Goal: Task Accomplishment & Management: Manage account settings

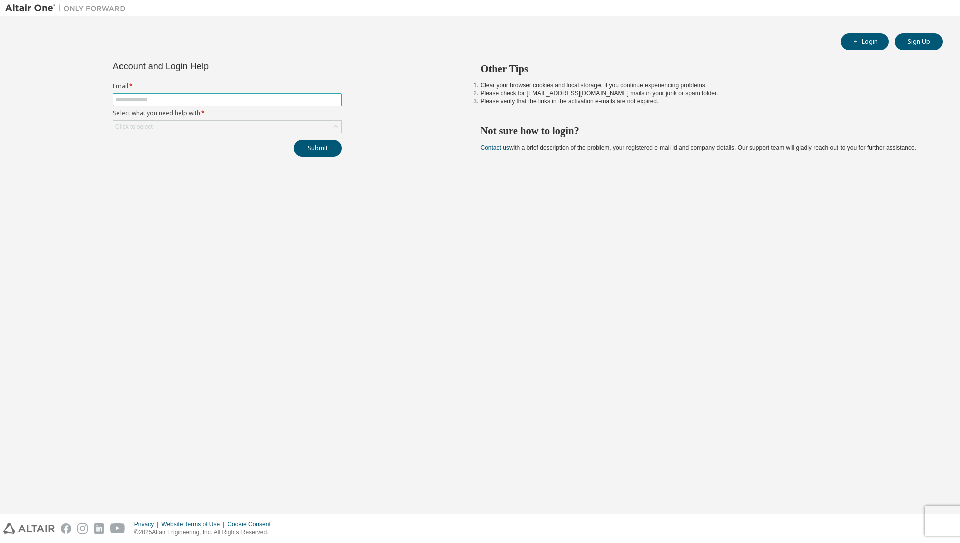
click at [222, 98] on input "text" at bounding box center [227, 100] width 224 height 8
type input "**********"
click at [218, 125] on div "Click to select" at bounding box center [227, 127] width 228 height 12
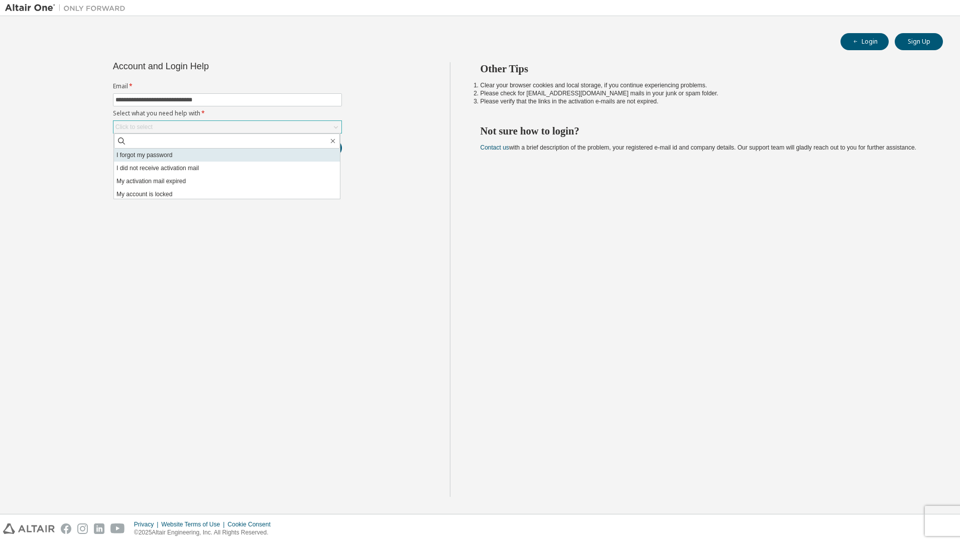
click at [172, 157] on li "I forgot my password" at bounding box center [227, 155] width 226 height 13
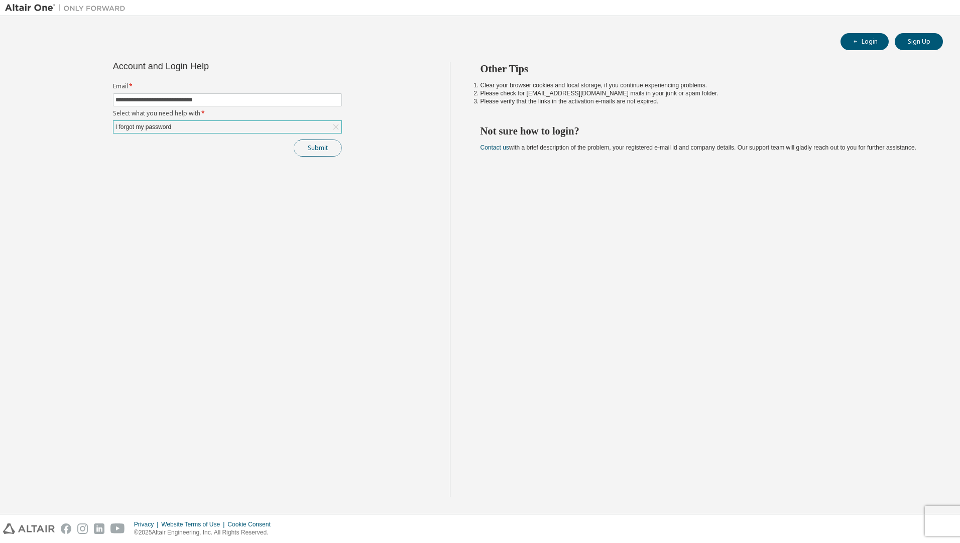
click at [311, 146] on button "Submit" at bounding box center [318, 148] width 48 height 17
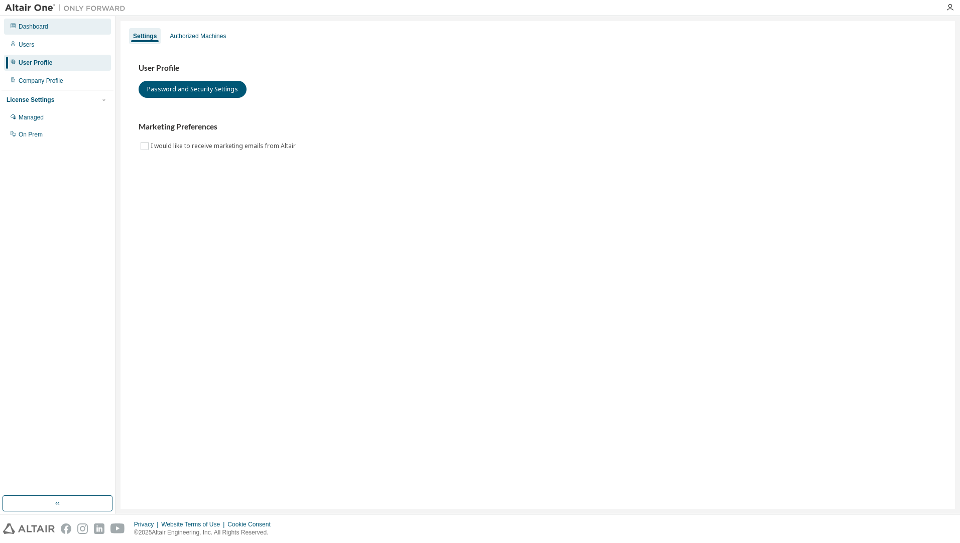
click at [22, 23] on div "Dashboard" at bounding box center [34, 27] width 30 height 8
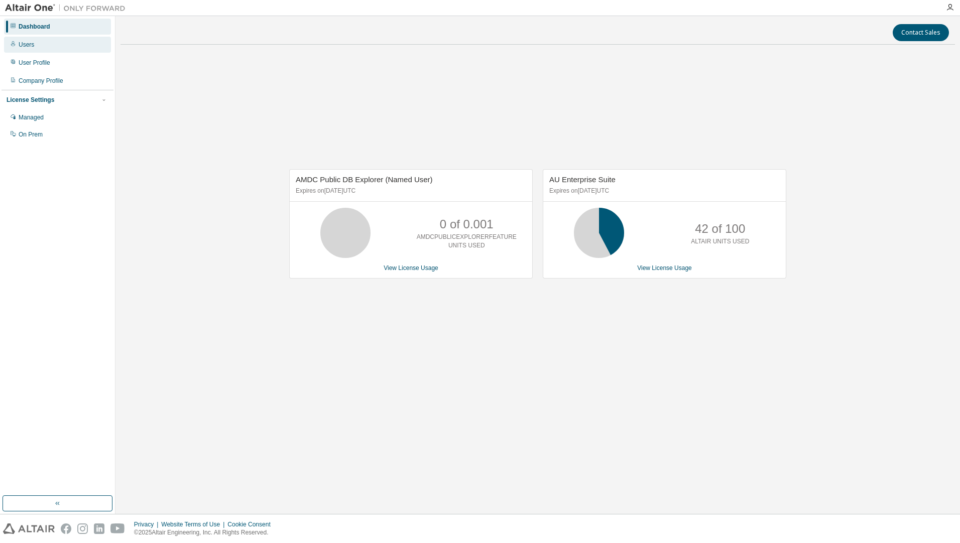
click at [32, 46] on div "Users" at bounding box center [27, 45] width 16 height 8
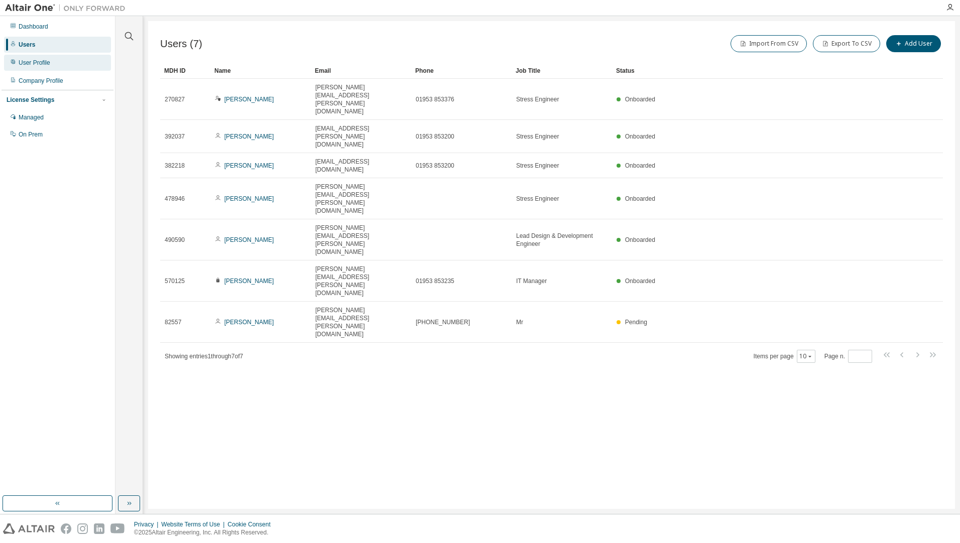
click at [42, 60] on div "User Profile" at bounding box center [35, 63] width 32 height 8
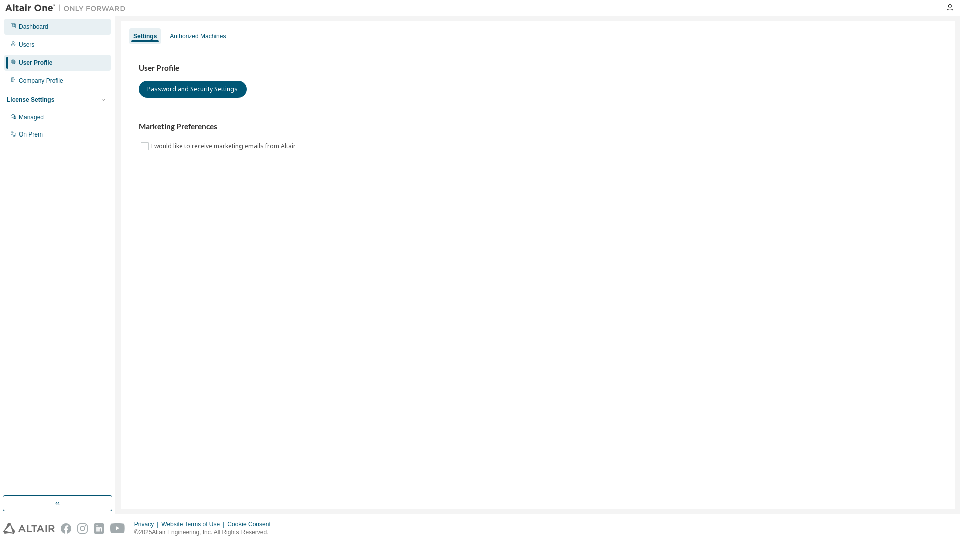
click at [27, 25] on div "Dashboard" at bounding box center [34, 27] width 30 height 8
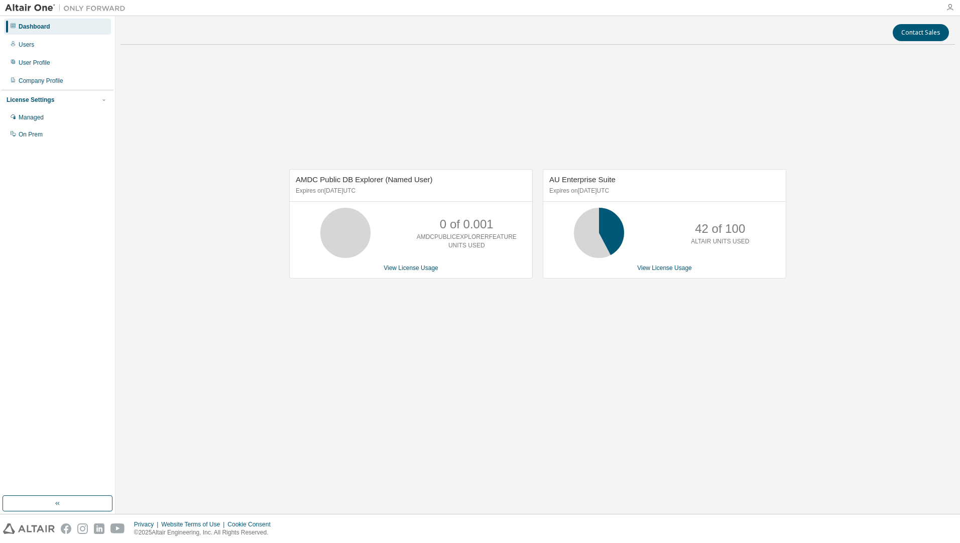
click at [949, 5] on icon "button" at bounding box center [950, 8] width 8 height 8
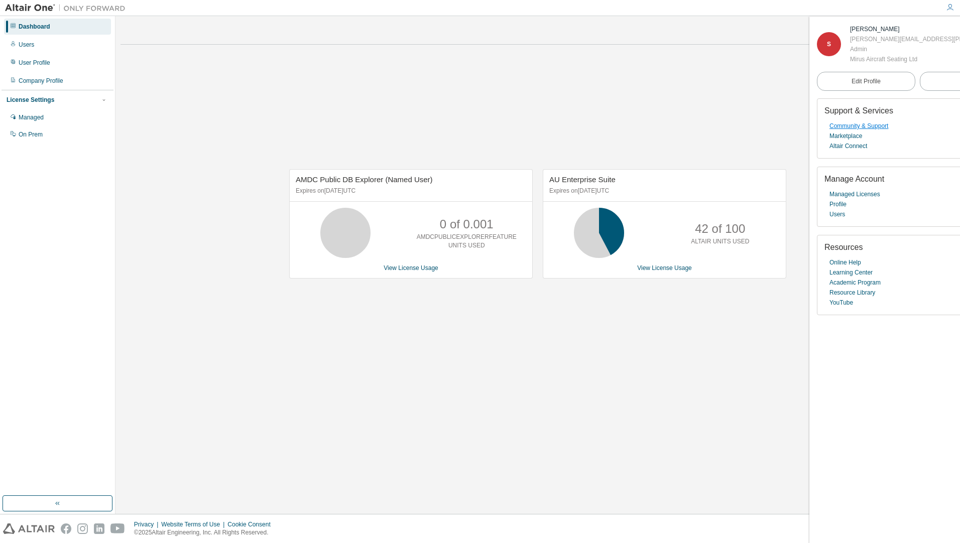
click at [847, 126] on link "Community & Support" at bounding box center [858, 126] width 59 height 10
